Goal: Find specific page/section: Find specific page/section

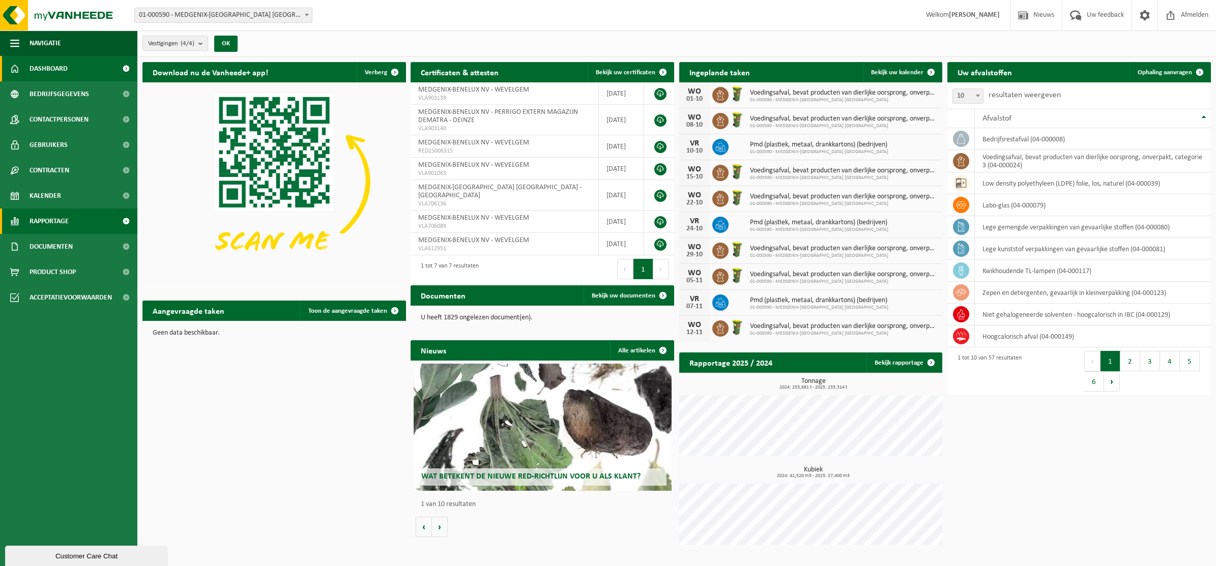
click at [126, 222] on span at bounding box center [125, 221] width 23 height 25
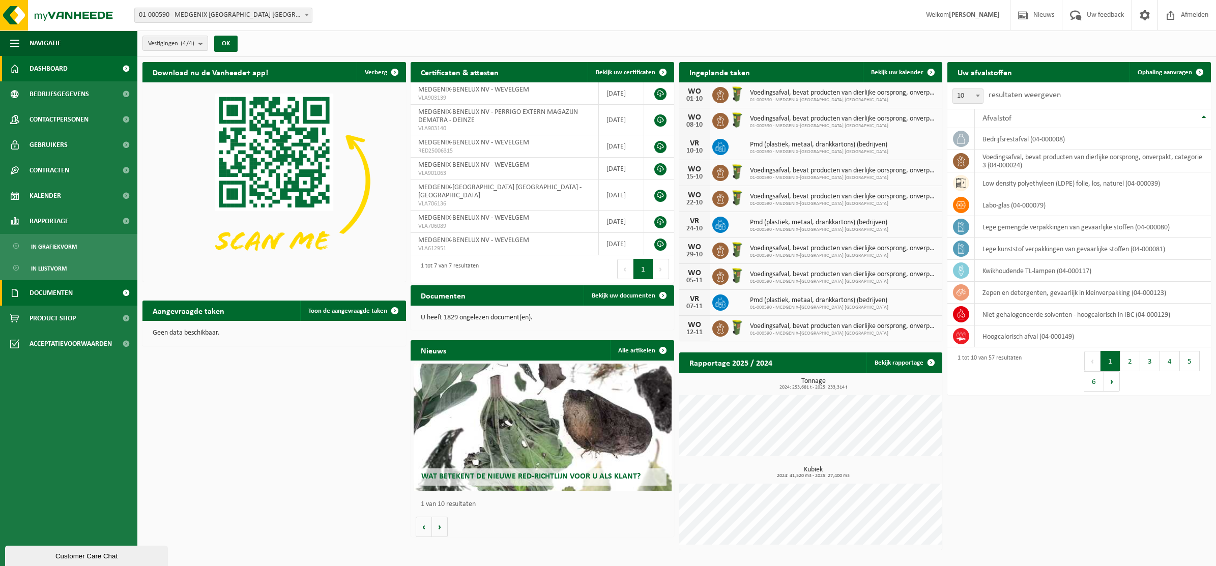
click at [131, 292] on span at bounding box center [125, 292] width 23 height 25
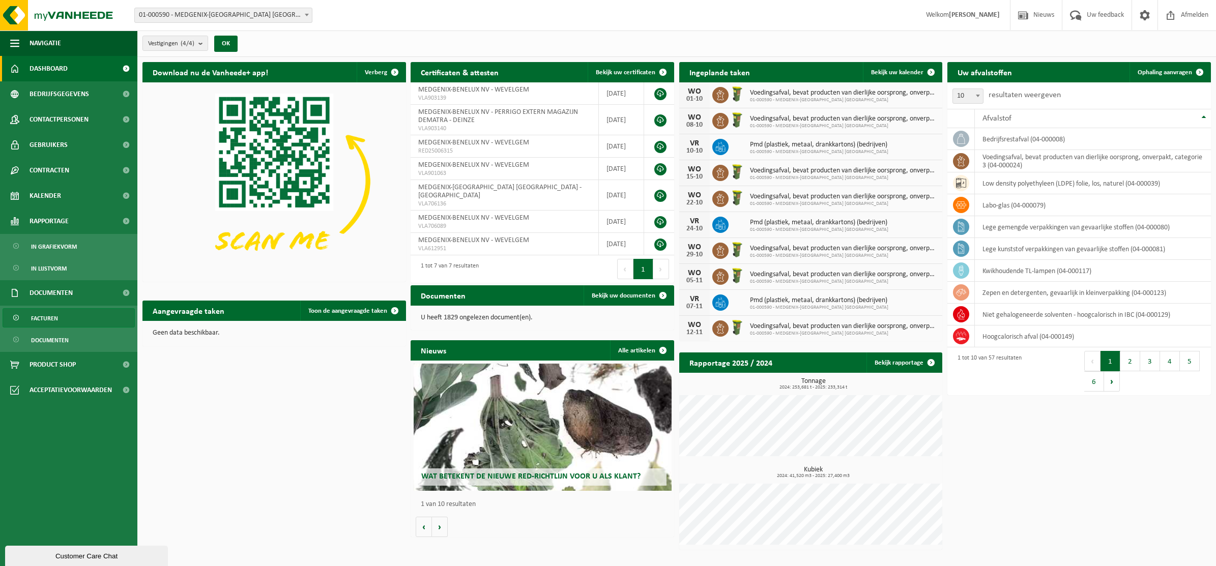
click at [60, 318] on link "Facturen" at bounding box center [69, 317] width 132 height 19
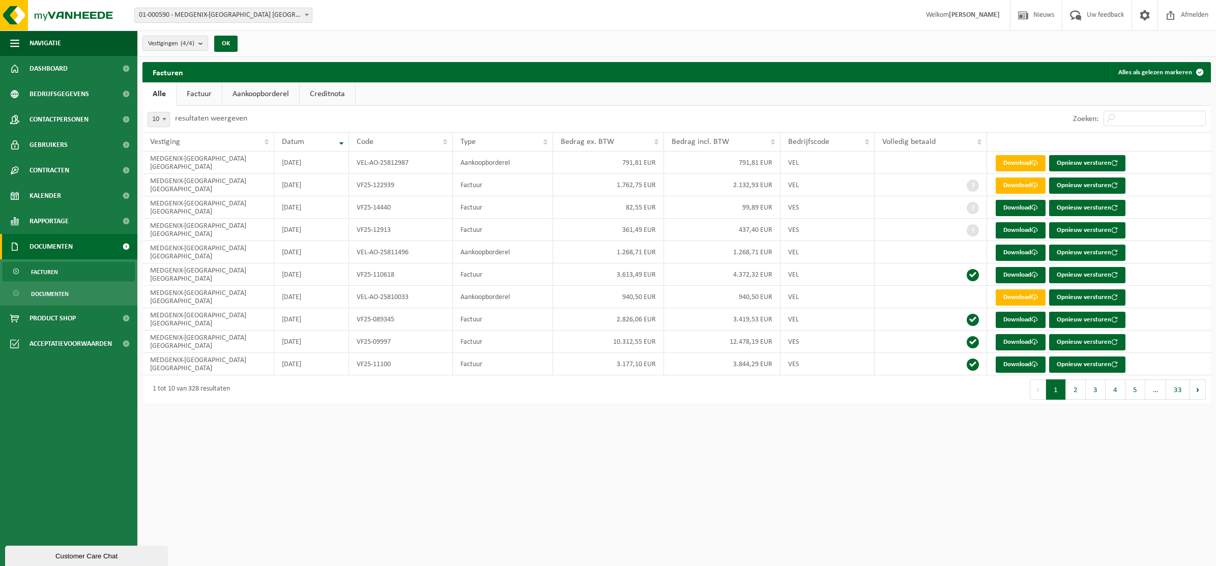
click at [255, 98] on link "Aankoopborderel" at bounding box center [260, 93] width 77 height 23
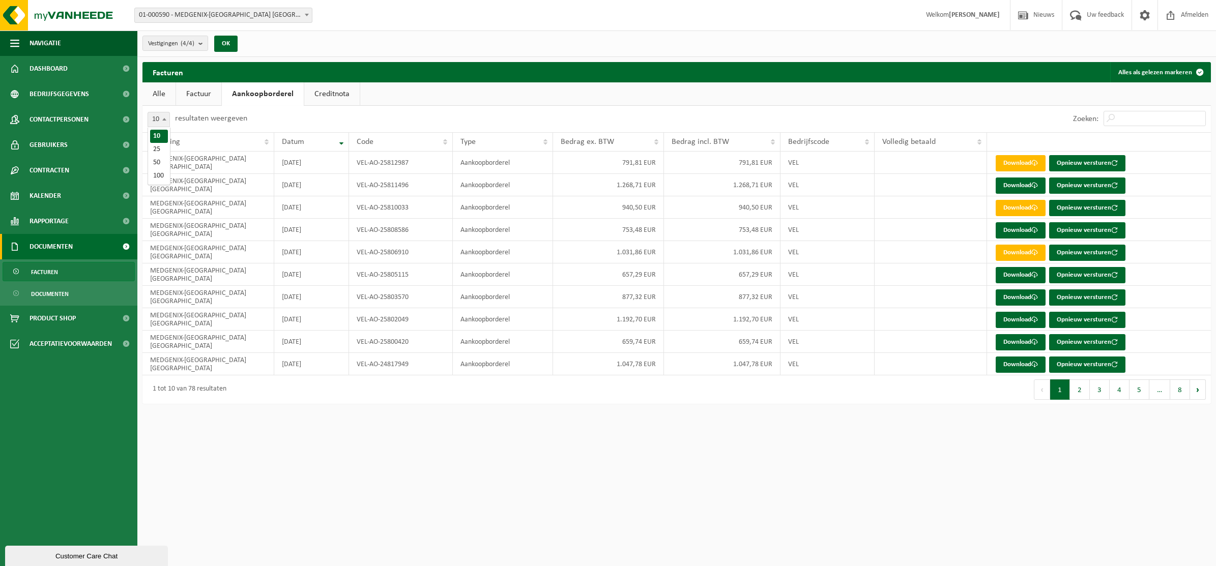
click at [158, 120] on span "10" at bounding box center [158, 119] width 21 height 14
select select "50"
